Goal: Information Seeking & Learning: Learn about a topic

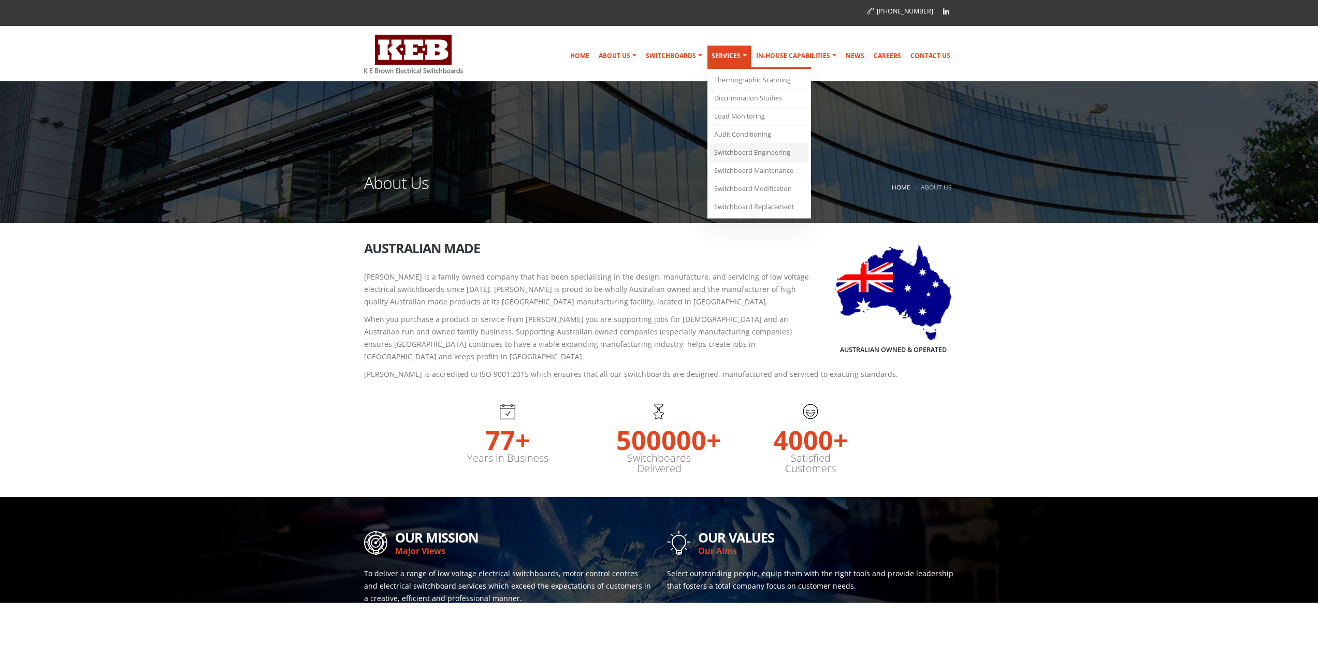
click at [759, 157] on link "Switchboard Engineering" at bounding box center [759, 153] width 98 height 18
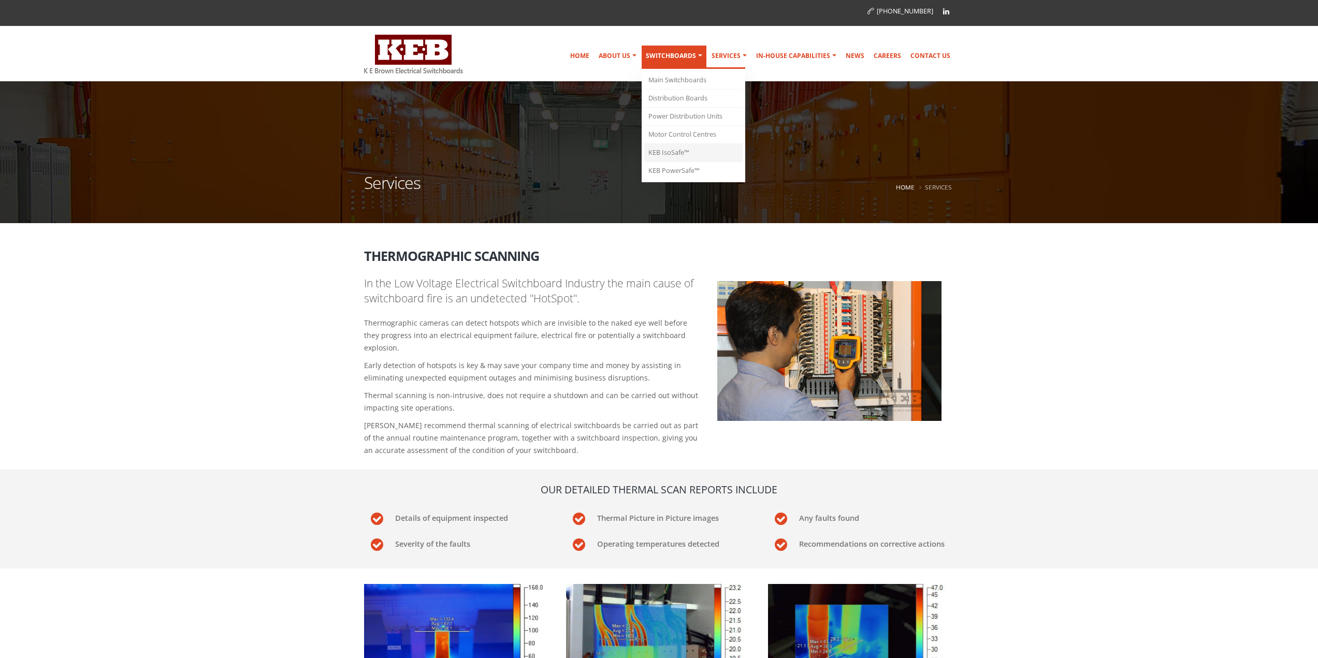
click at [697, 156] on link "KEB IsoSafe™" at bounding box center [693, 153] width 98 height 18
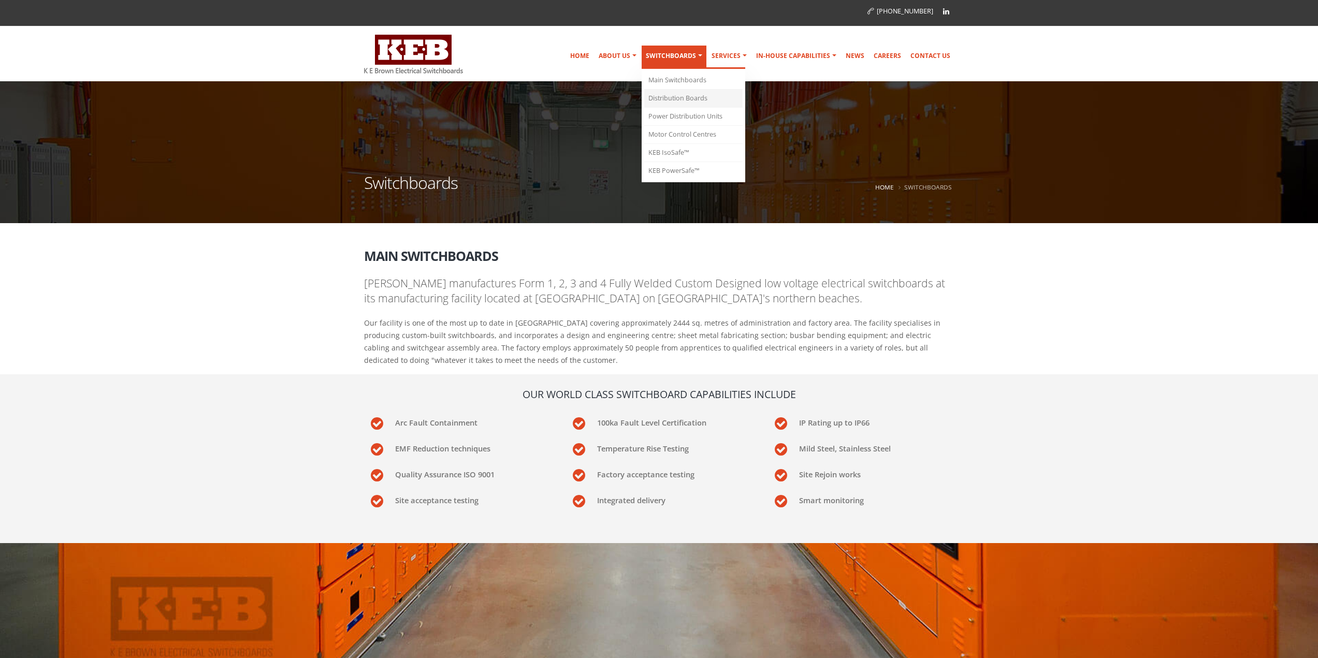
click at [684, 104] on link "Distribution Boards" at bounding box center [693, 99] width 98 height 18
click at [686, 84] on link "Main Switchboards" at bounding box center [693, 80] width 98 height 18
click at [688, 82] on link "Main Switchboards" at bounding box center [693, 80] width 98 height 18
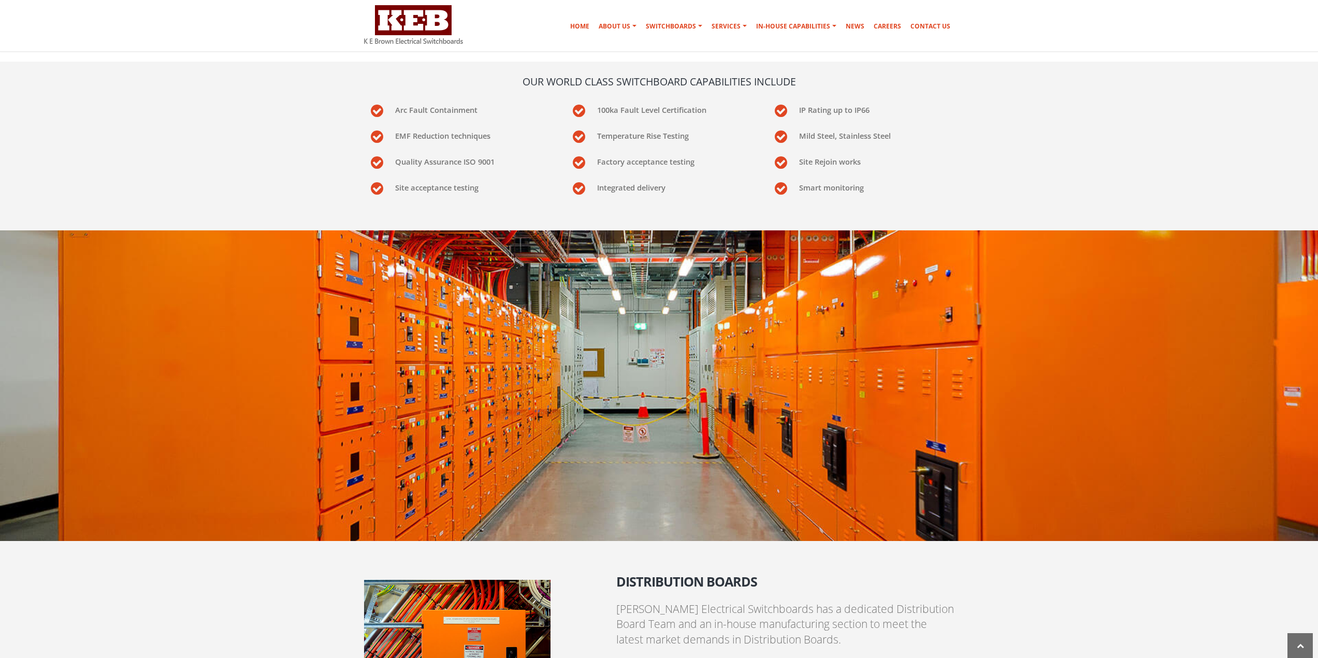
scroll to position [52, 0]
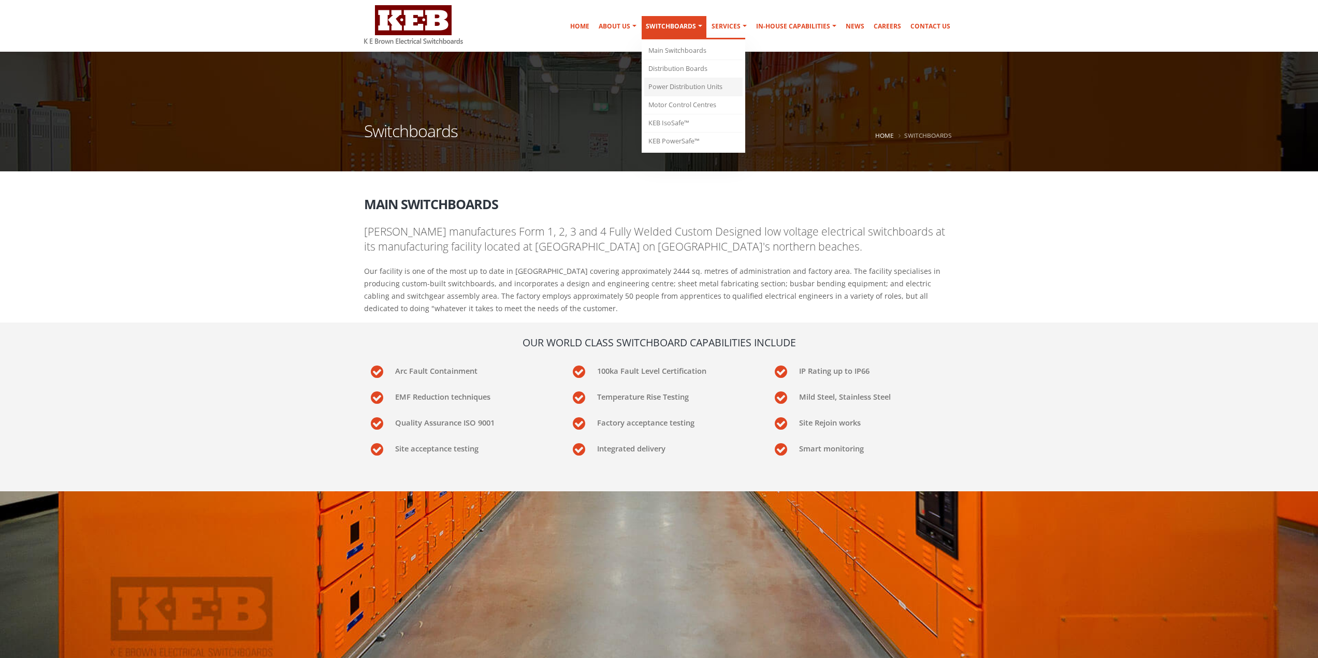
click at [695, 84] on link "Power Distribution Units" at bounding box center [693, 87] width 98 height 18
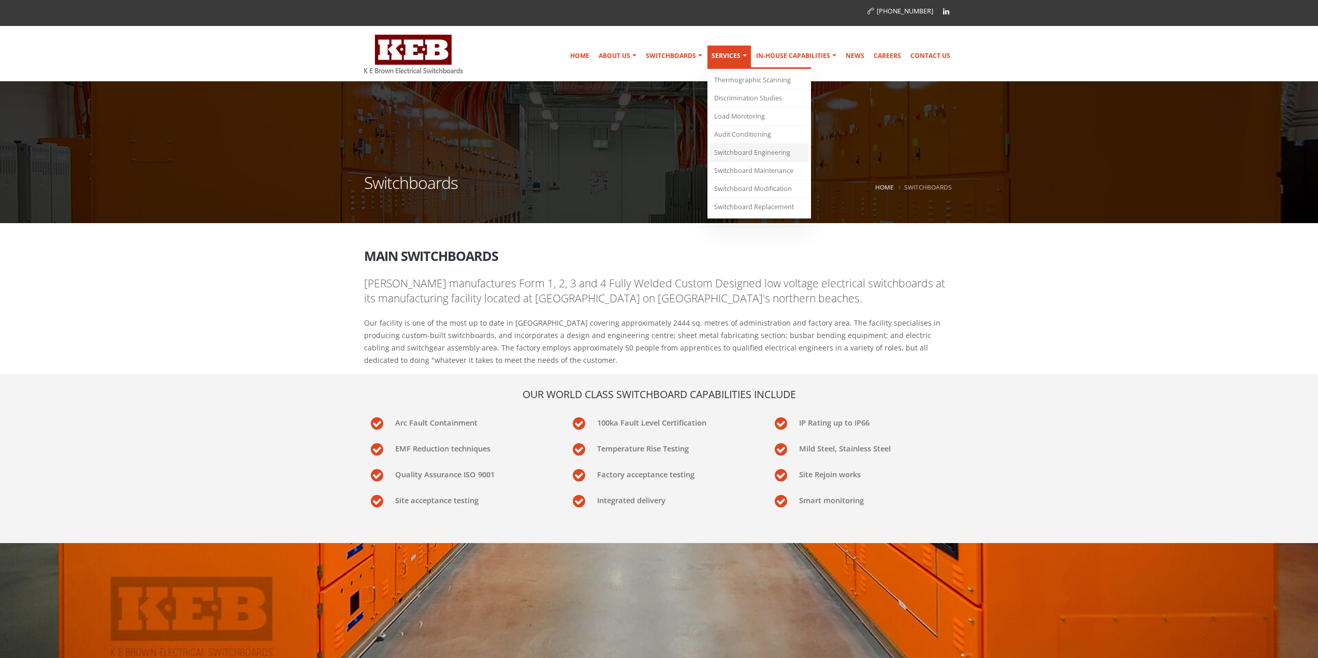
click at [763, 151] on link "Switchboard Engineering" at bounding box center [759, 153] width 98 height 18
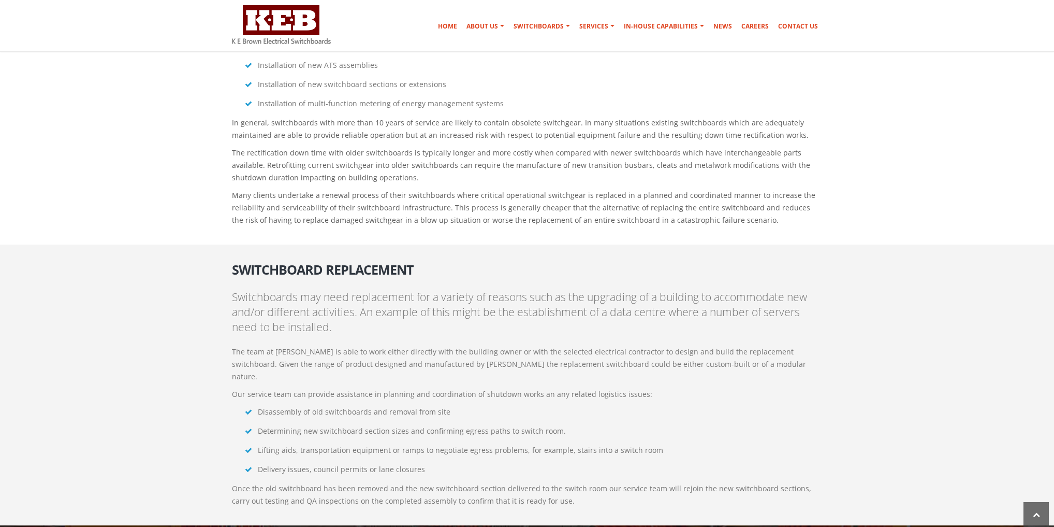
scroll to position [2556, 0]
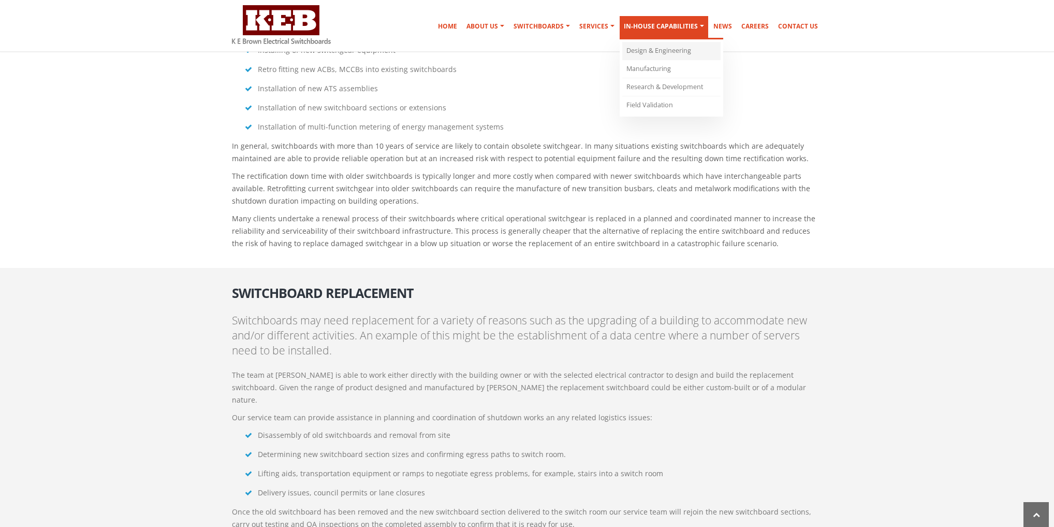
click at [676, 47] on link "Design & Engineering" at bounding box center [671, 51] width 98 height 18
